Goal: Check status

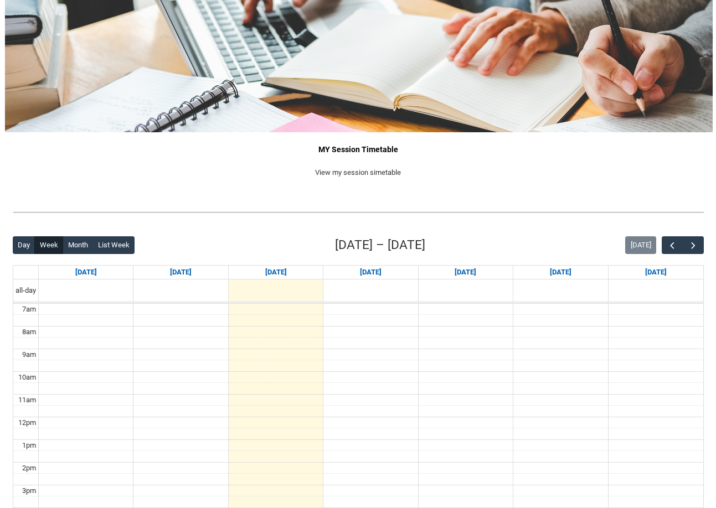
scroll to position [200, 0]
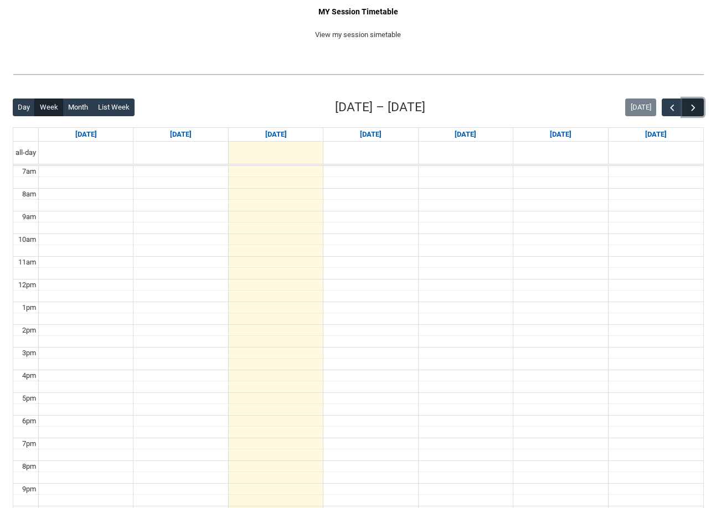
click at [697, 108] on span "button" at bounding box center [693, 107] width 11 height 11
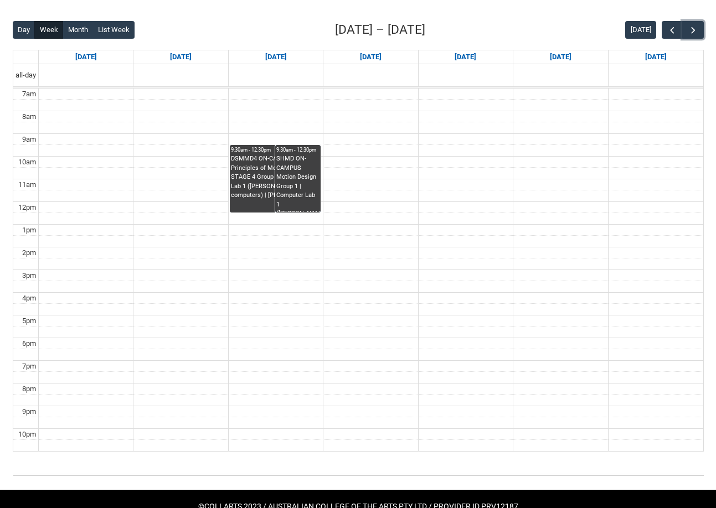
scroll to position [140, 0]
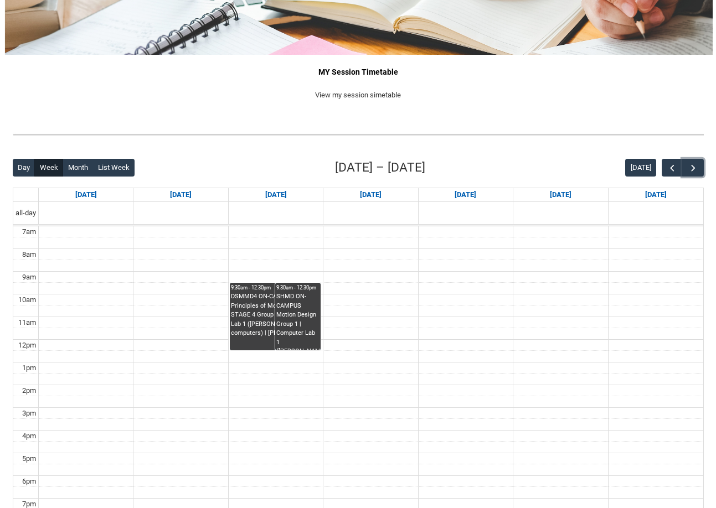
click at [302, 319] on div "SHMD ON-CAMPUS Motion Design Group 1 | Computer Lab 1 ([PERSON_NAME] St.)(17 co…" at bounding box center [297, 321] width 43 height 58
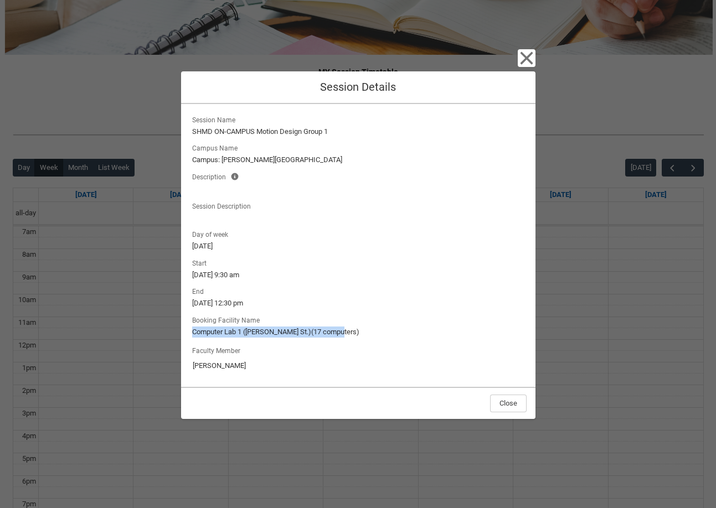
drag, startPoint x: 350, startPoint y: 331, endPoint x: 189, endPoint y: 331, distance: 161.1
click at [189, 331] on div "Session Name SHMD ON-CAMPUS Motion Design Group 1 Campus Name Campus: [PERSON_N…" at bounding box center [358, 246] width 354 height 284
click at [296, 315] on lightning-output-field "Booking Facility Name Computer Lab 1 ([PERSON_NAME] St.)(17 computers)" at bounding box center [358, 325] width 337 height 24
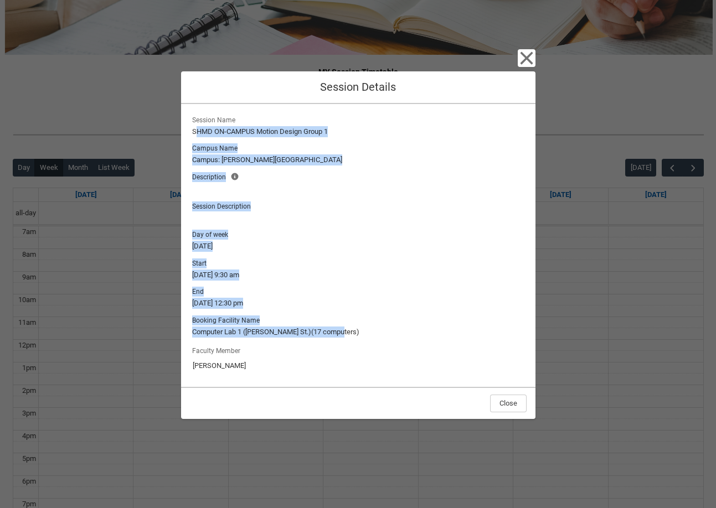
drag, startPoint x: 368, startPoint y: 332, endPoint x: 194, endPoint y: 126, distance: 269.6
click at [194, 126] on div "Session Name SHMD ON-CAMPUS Motion Design Group 1 Campus Name Campus: [PERSON_N…" at bounding box center [358, 246] width 337 height 266
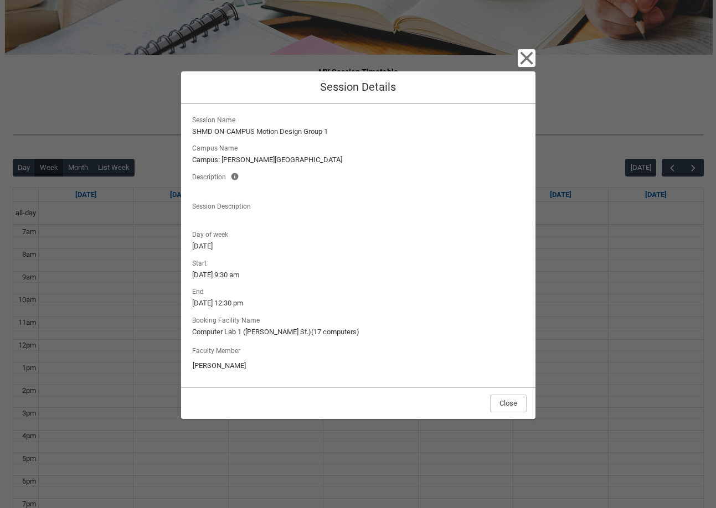
drag, startPoint x: 270, startPoint y: 341, endPoint x: 266, endPoint y: 347, distance: 7.7
click at [269, 341] on div "Session Name SHMD ON-CAMPUS Motion Design Group 1 Campus Name Campus: [PERSON_N…" at bounding box center [358, 246] width 337 height 266
drag, startPoint x: 254, startPoint y: 372, endPoint x: 186, endPoint y: 139, distance: 242.2
click at [186, 139] on div "Session Name SHMD ON-CAMPUS Motion Design Group 1 Campus Name Campus: [PERSON_N…" at bounding box center [358, 246] width 354 height 284
click at [304, 188] on lightning-formatted-text at bounding box center [358, 189] width 332 height 12
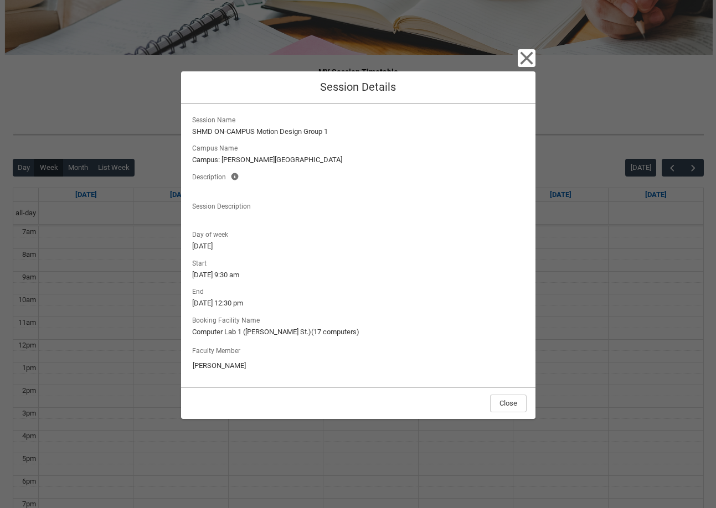
click at [535, 51] on div "Close Session Details Session Name SHMD ON-CAMPUS Motion Design Group 1 Campus …" at bounding box center [358, 254] width 716 height 508
click at [528, 56] on icon "button" at bounding box center [526, 57] width 13 height 13
